Goal: Task Accomplishment & Management: Manage account settings

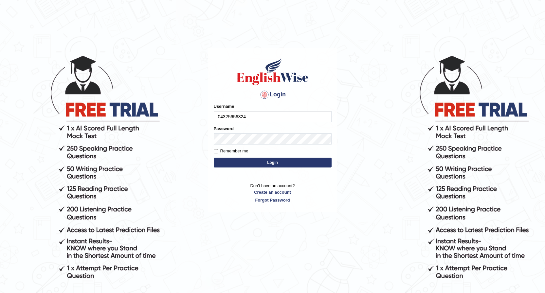
type input "04325656324"
click at [283, 161] on button "Login" at bounding box center [273, 162] width 118 height 10
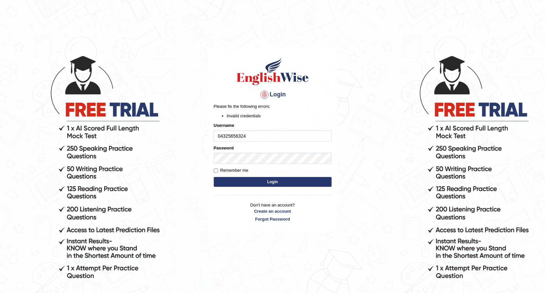
click at [249, 183] on button "Login" at bounding box center [273, 182] width 118 height 10
click at [253, 138] on input "04325656324" at bounding box center [273, 135] width 118 height 11
type input "0432656324"
click at [263, 181] on button "Login" at bounding box center [273, 182] width 118 height 10
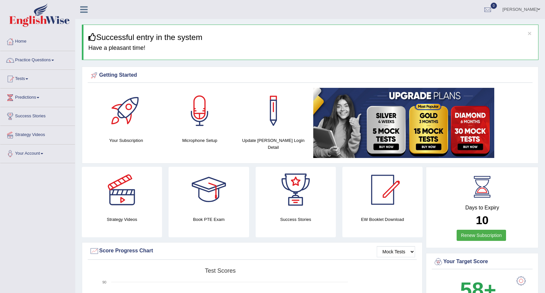
click at [31, 58] on link "Practice Questions" at bounding box center [37, 59] width 75 height 16
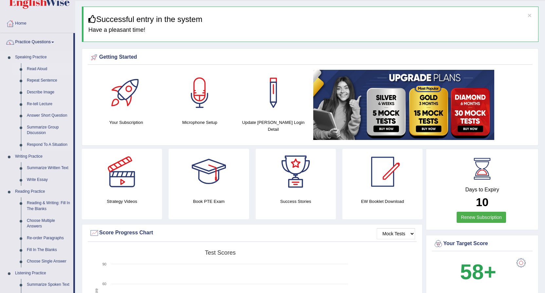
scroll to position [33, 0]
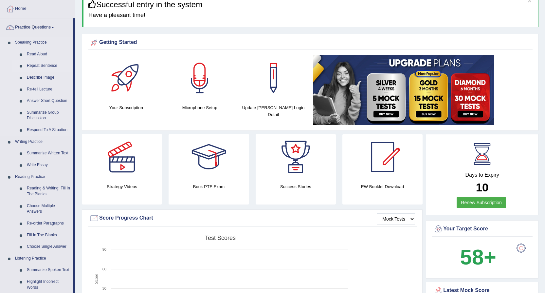
click at [39, 63] on link "Repeat Sentence" at bounding box center [48, 66] width 49 height 12
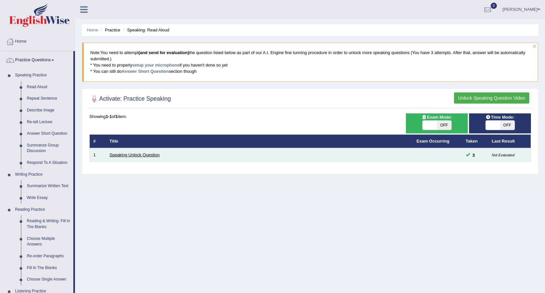
click at [122, 152] on link "Speaking Unlock Question" at bounding box center [135, 154] width 50 height 5
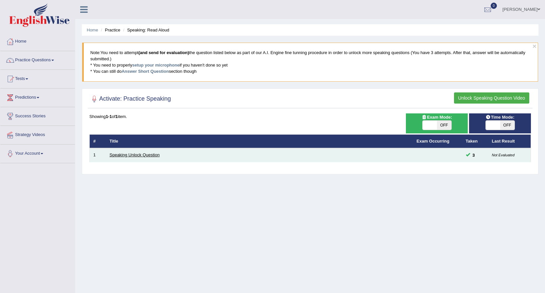
click at [139, 153] on link "Speaking Unlock Question" at bounding box center [135, 154] width 50 height 5
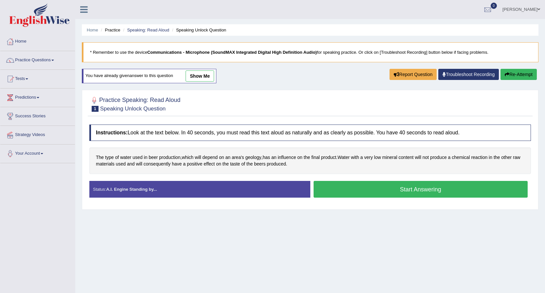
click at [409, 195] on button "Start Answering" at bounding box center [420, 189] width 214 height 17
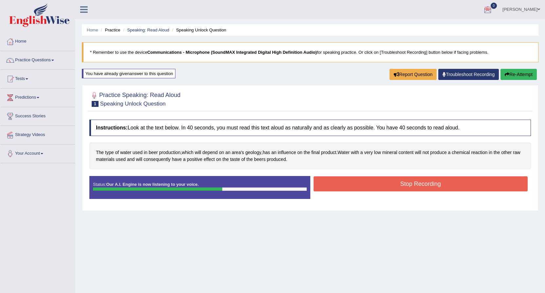
click at [420, 180] on button "Stop Recording" at bounding box center [420, 183] width 214 height 15
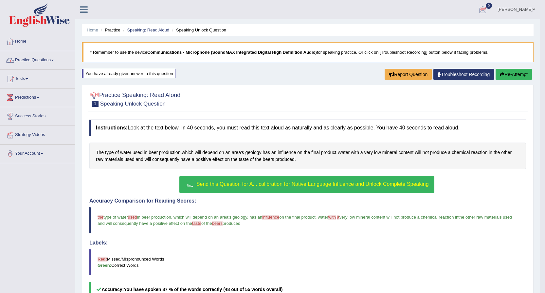
click at [35, 55] on link "Practice Questions" at bounding box center [37, 59] width 75 height 16
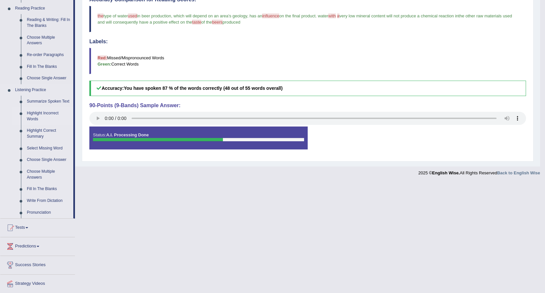
scroll to position [220, 0]
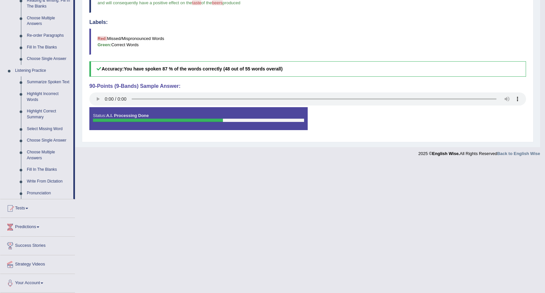
click at [27, 207] on link "Tests" at bounding box center [37, 207] width 75 height 16
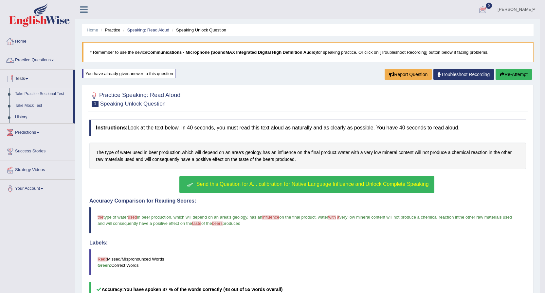
scroll to position [65, 0]
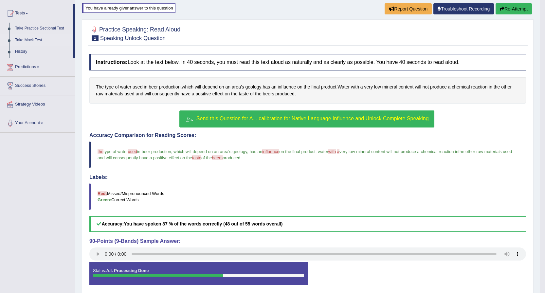
click at [29, 38] on link "Take Mock Test" at bounding box center [42, 40] width 61 height 12
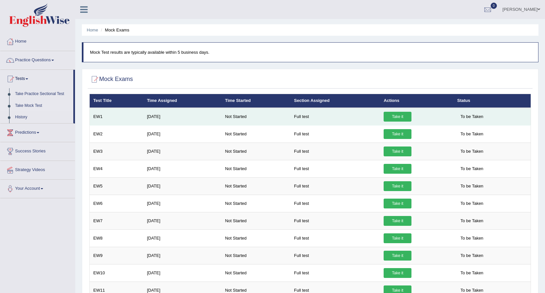
click at [400, 117] on link "Take it" at bounding box center [398, 117] width 28 height 10
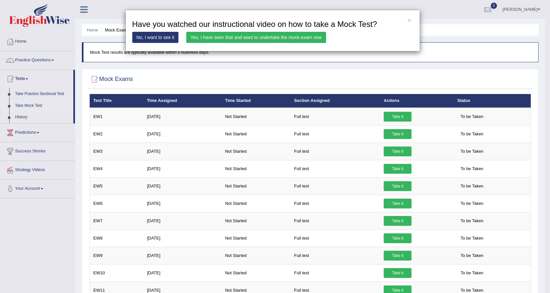
click at [259, 36] on link "Yes, I have seen that and want to undertake the mock exam now" at bounding box center [256, 37] width 140 height 11
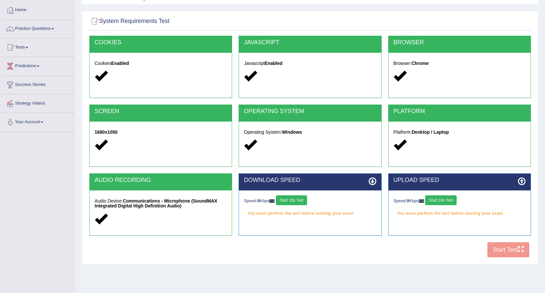
scroll to position [51, 0]
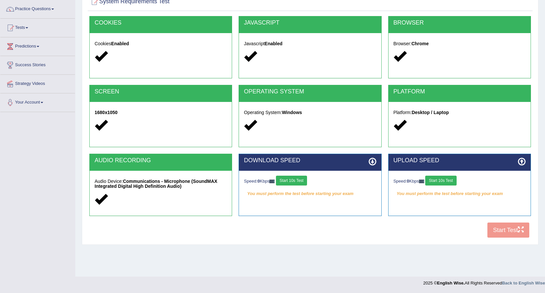
click at [296, 176] on button "Start 10s Test" at bounding box center [291, 180] width 31 height 10
click at [432, 181] on button "Start 10s Test" at bounding box center [440, 180] width 31 height 10
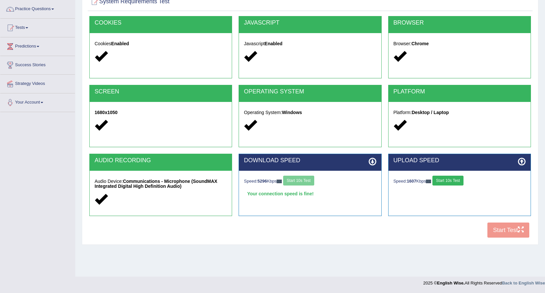
click at [457, 178] on button "Start 10s Test" at bounding box center [447, 180] width 31 height 10
click at [507, 227] on button "Start Test" at bounding box center [508, 229] width 42 height 15
click at [508, 228] on button "Start Test" at bounding box center [508, 229] width 42 height 15
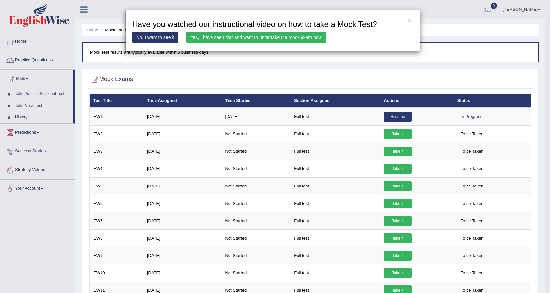
click at [196, 32] on link "Yes, I have seen that and want to undertake the mock exam now" at bounding box center [256, 37] width 140 height 11
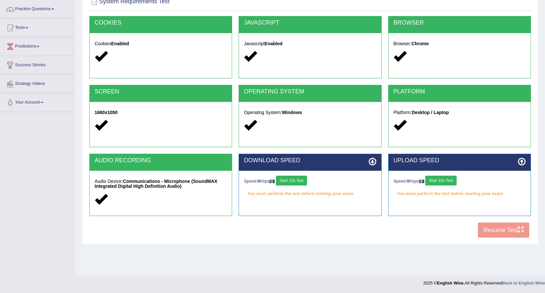
click at [296, 179] on button "Start 10s Test" at bounding box center [291, 180] width 31 height 10
click at [446, 179] on div "Speed: 0 Kbps Start 10s Test" at bounding box center [459, 180] width 132 height 11
click at [305, 179] on button "Start 10s Test" at bounding box center [298, 180] width 31 height 10
click at [449, 179] on div "Speed: 0 Kbps Start 10s Test" at bounding box center [459, 180] width 132 height 11
click at [439, 179] on div "Speed: 0 Kbps Start 10s Test" at bounding box center [459, 180] width 132 height 11
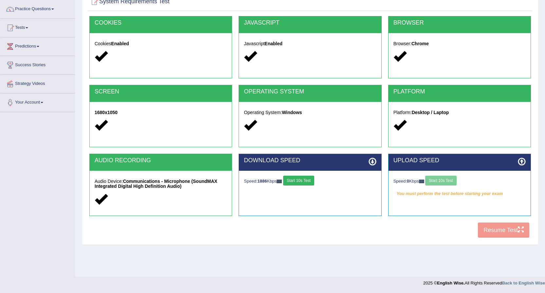
click at [438, 182] on div "Speed: 0 Kbps Start 10s Test" at bounding box center [459, 180] width 132 height 11
click at [454, 179] on button "Start 10s Test" at bounding box center [440, 180] width 31 height 10
click at [451, 181] on button "Start 10s Test" at bounding box center [450, 180] width 31 height 10
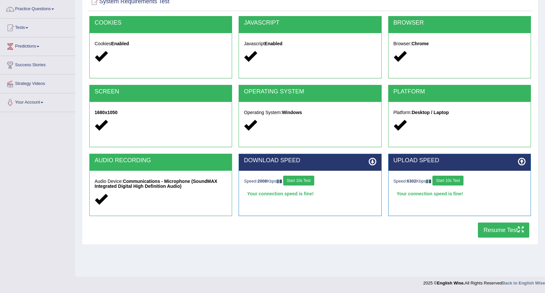
click at [497, 229] on button "Resume Test" at bounding box center [503, 229] width 51 height 15
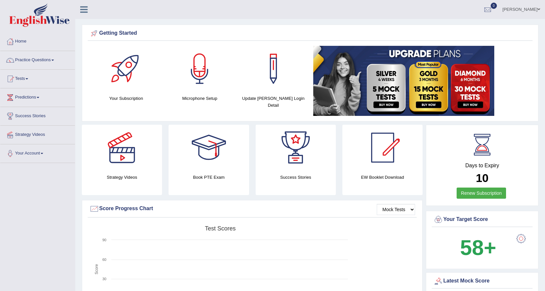
click at [467, 193] on link "Renew Subscription" at bounding box center [480, 193] width 49 height 11
